Goal: Navigation & Orientation: Find specific page/section

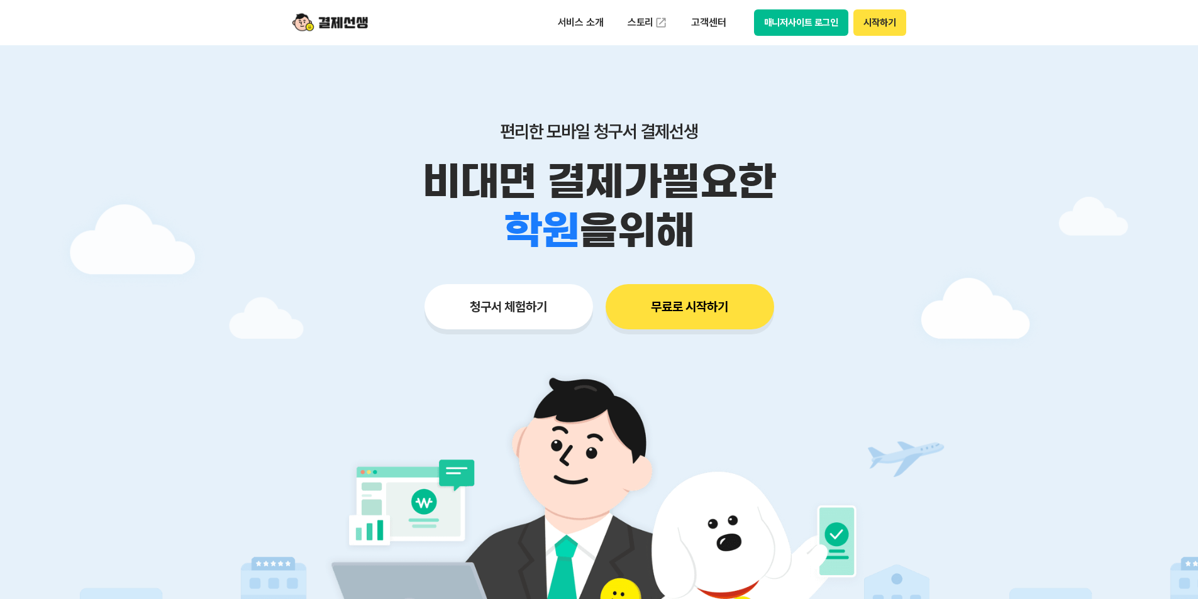
click at [797, 21] on button "매니저사이트 로그인" at bounding box center [801, 22] width 95 height 26
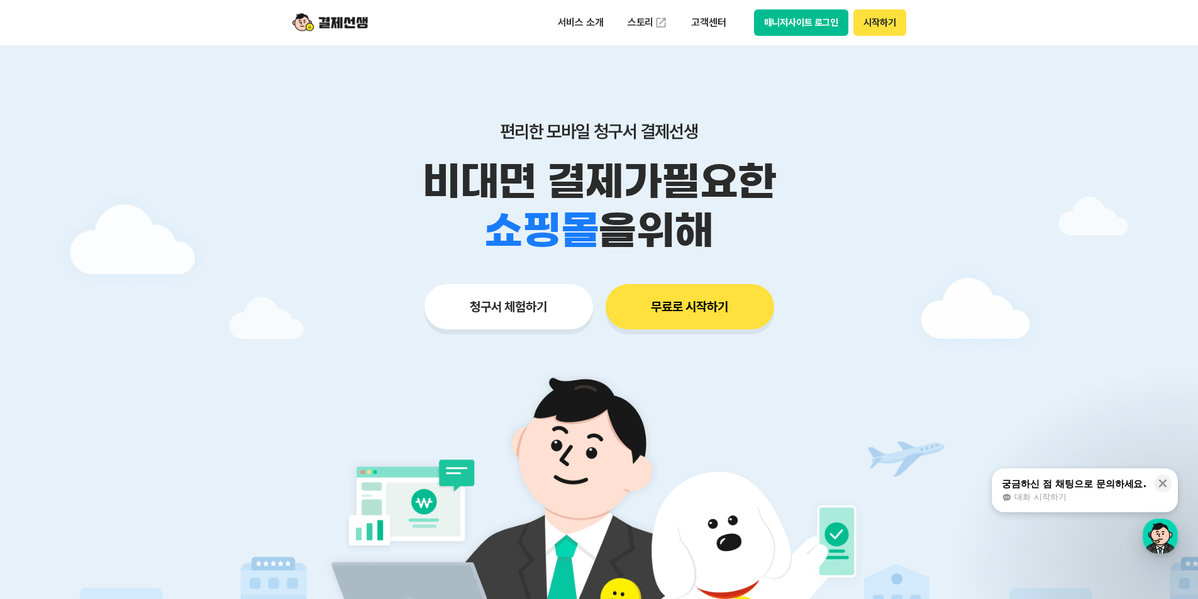
click at [791, 21] on button "매니저사이트 로그인" at bounding box center [801, 22] width 95 height 26
click at [803, 23] on button "매니저사이트 로그인" at bounding box center [801, 22] width 95 height 26
click at [778, 35] on button "매니저사이트 로그인" at bounding box center [801, 22] width 95 height 26
click at [794, 26] on button "매니저사이트 로그인" at bounding box center [801, 22] width 95 height 26
click at [776, 14] on button "매니저사이트 로그인" at bounding box center [801, 22] width 95 height 26
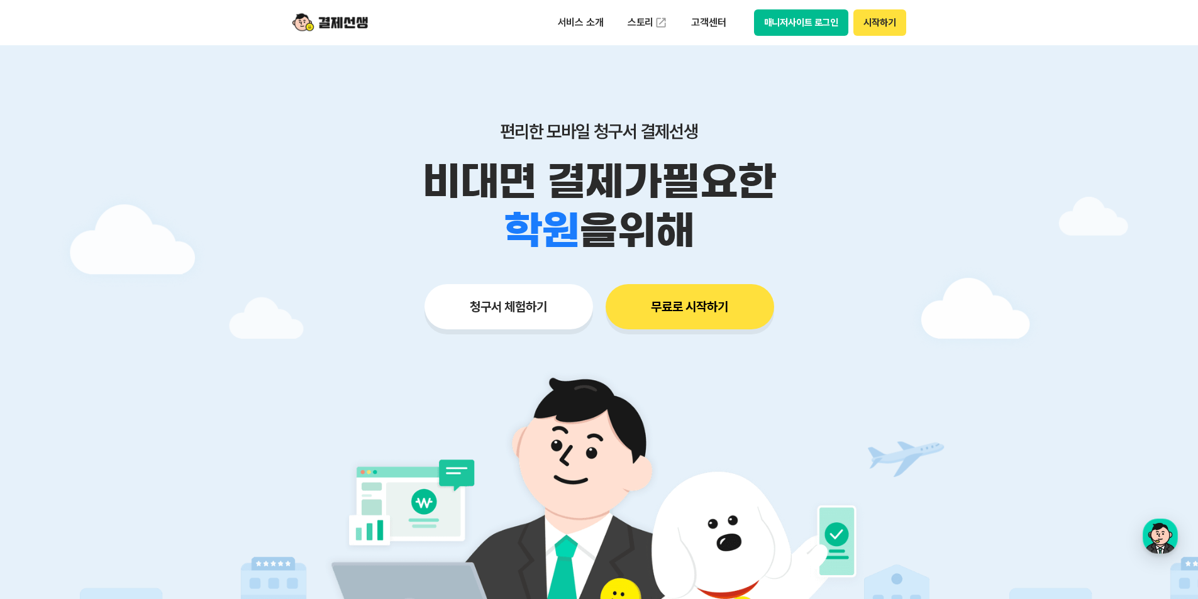
click at [779, 33] on button "매니저사이트 로그인" at bounding box center [801, 22] width 95 height 26
